Goal: Navigation & Orientation: Find specific page/section

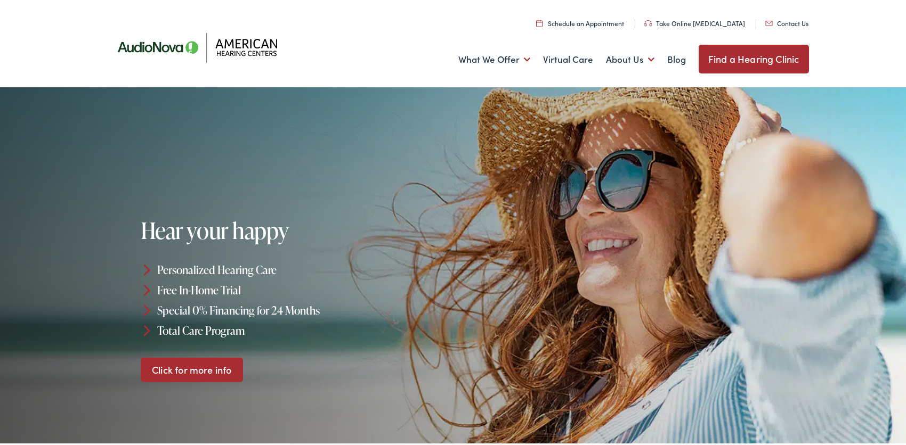
click at [743, 51] on link "Find a Hearing Clinic" at bounding box center [753, 57] width 110 height 29
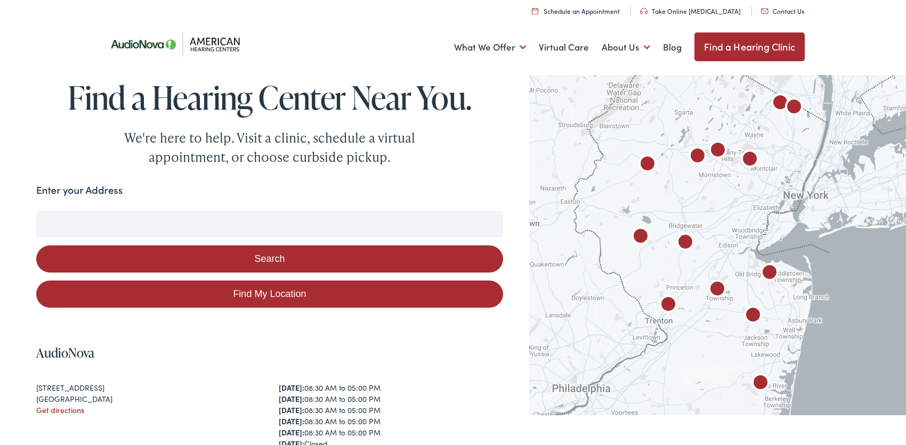
click at [119, 224] on input "Enter your Address" at bounding box center [269, 224] width 467 height 27
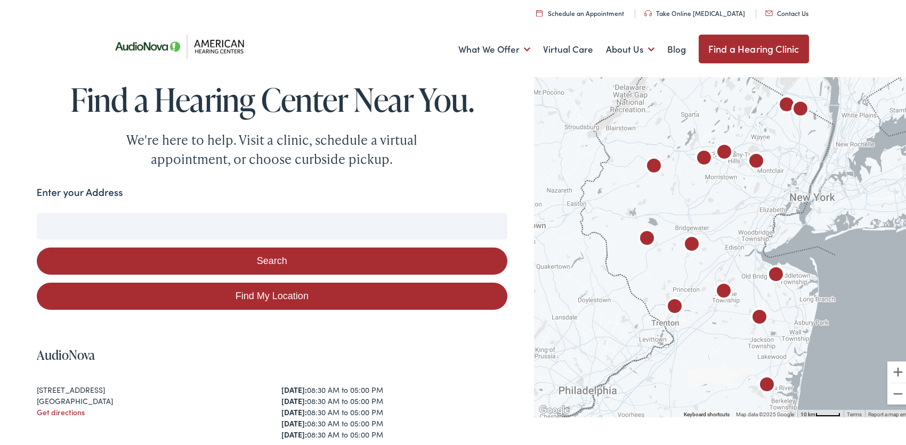
click at [691, 156] on img "American Hearing Centers by AudioNova" at bounding box center [704, 157] width 26 height 26
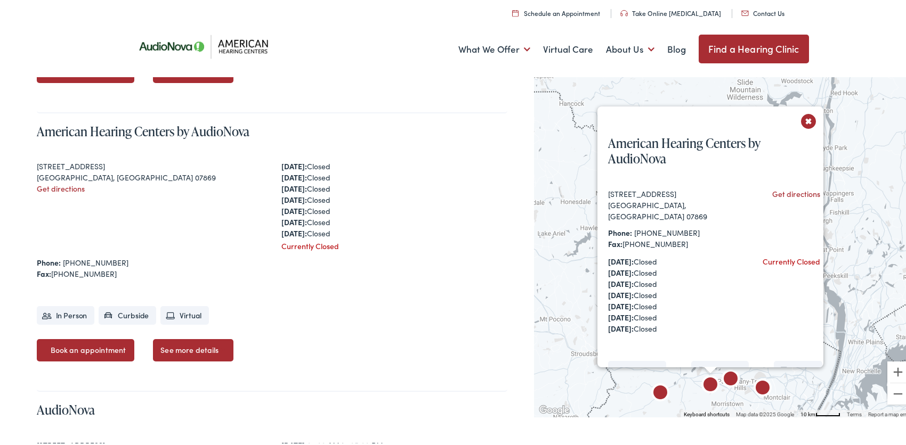
scroll to position [3027, 0]
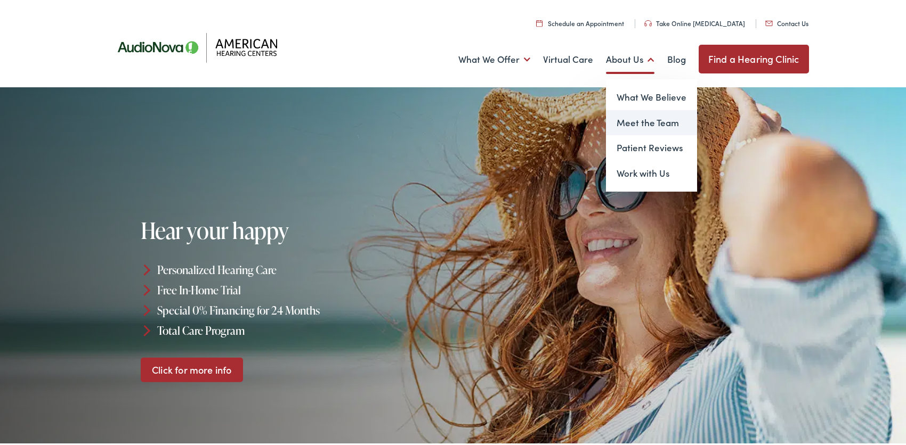
click at [618, 118] on link "Meet the Team" at bounding box center [651, 121] width 91 height 26
